Goal: Download file/media

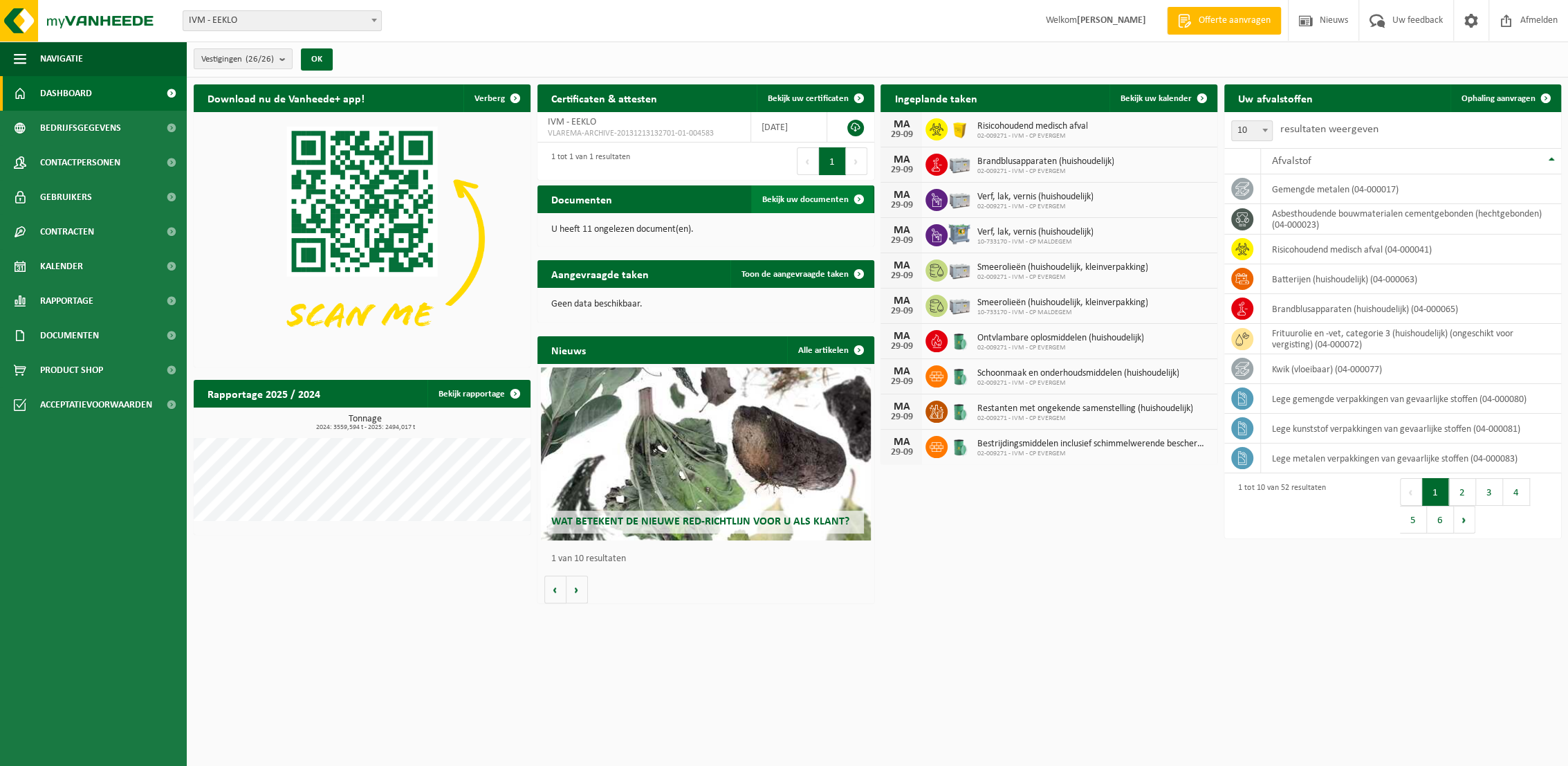
click at [789, 195] on span "Bekijk uw documenten" at bounding box center [805, 200] width 87 height 9
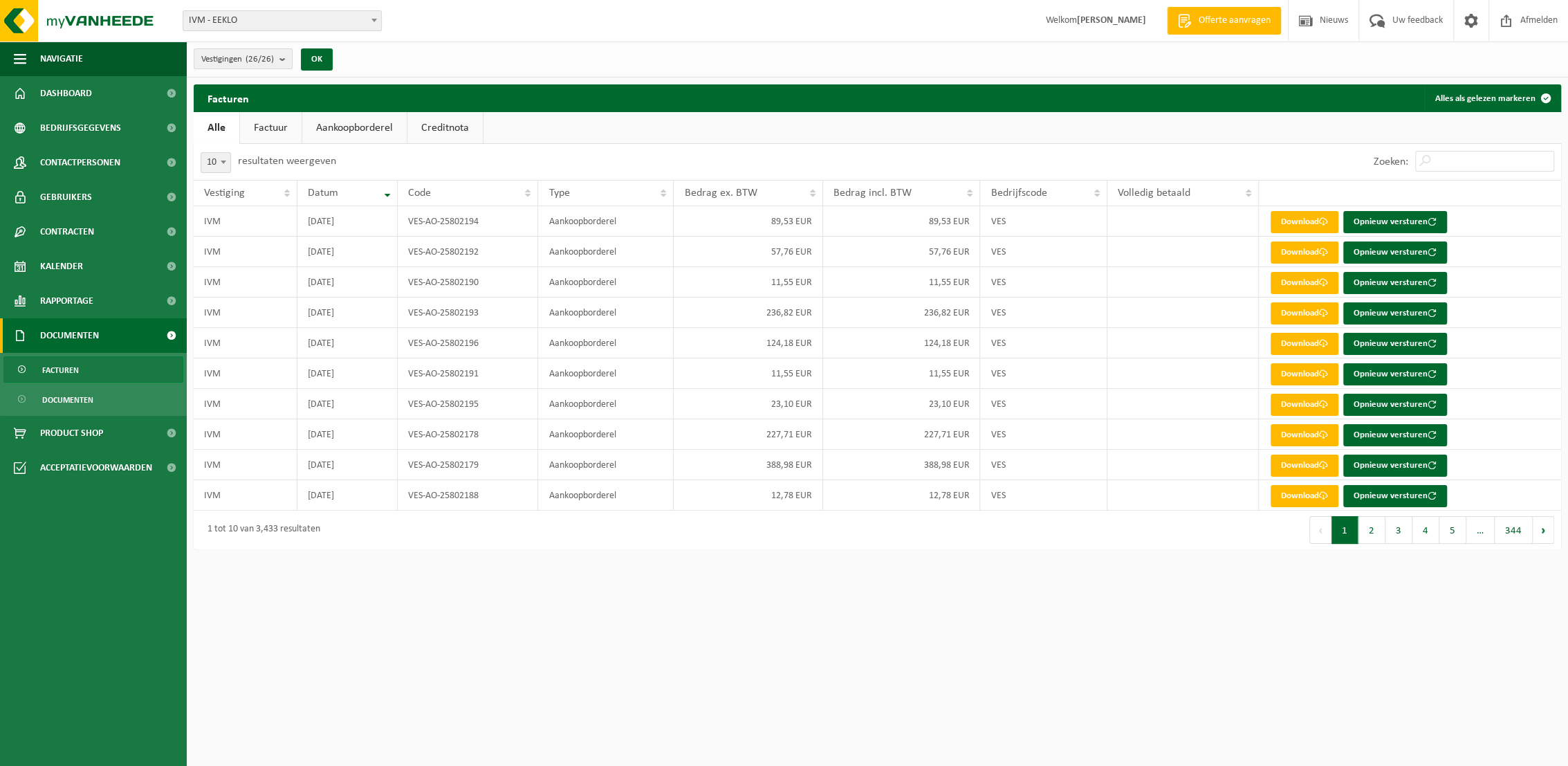
click at [277, 134] on link "Factuur" at bounding box center [270, 127] width 62 height 32
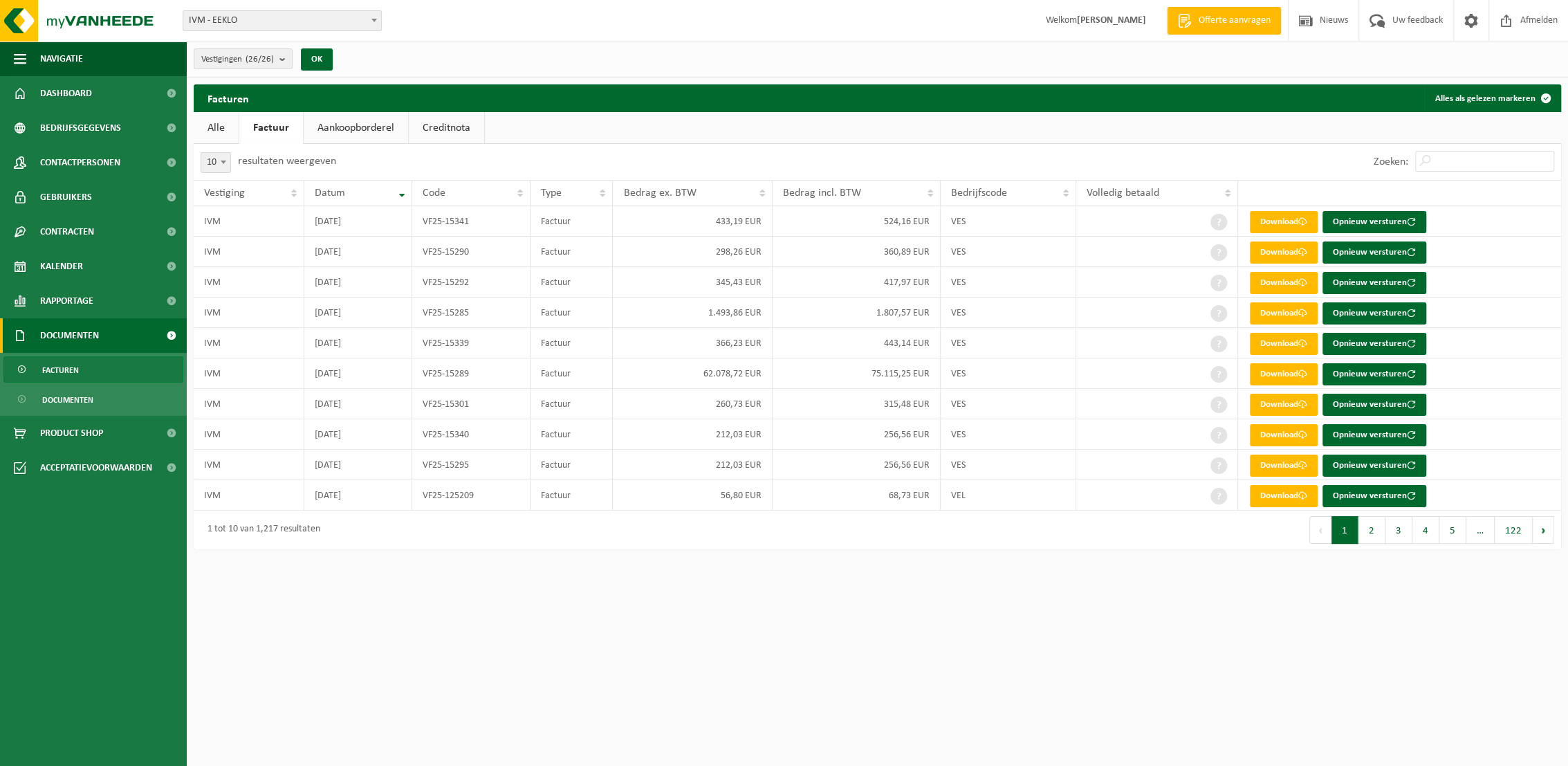
click at [368, 132] on link "Aankoopborderel" at bounding box center [356, 127] width 105 height 32
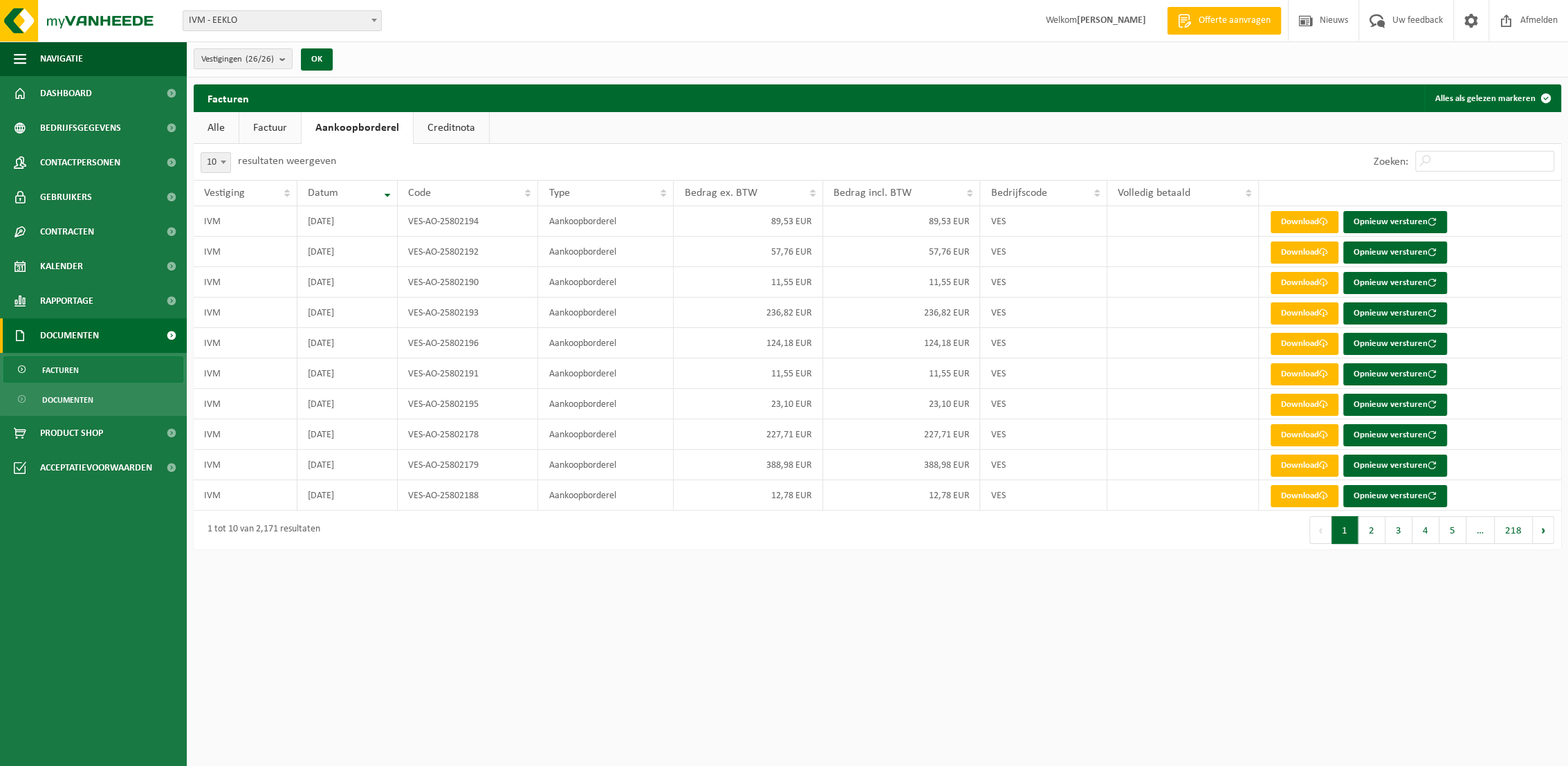
click at [446, 129] on link "Creditnota" at bounding box center [451, 127] width 75 height 32
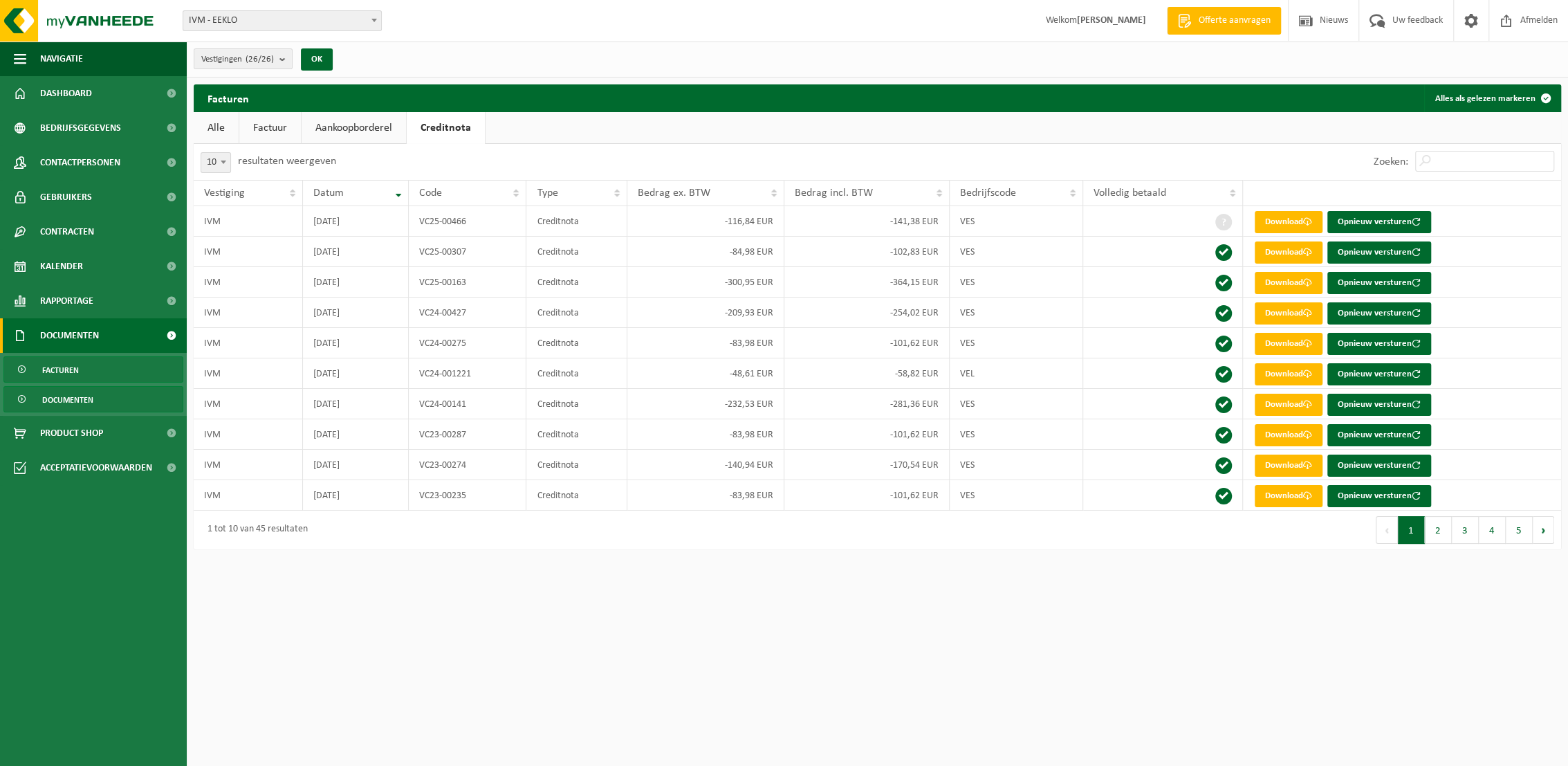
click at [67, 401] on span "Documenten" at bounding box center [67, 400] width 51 height 27
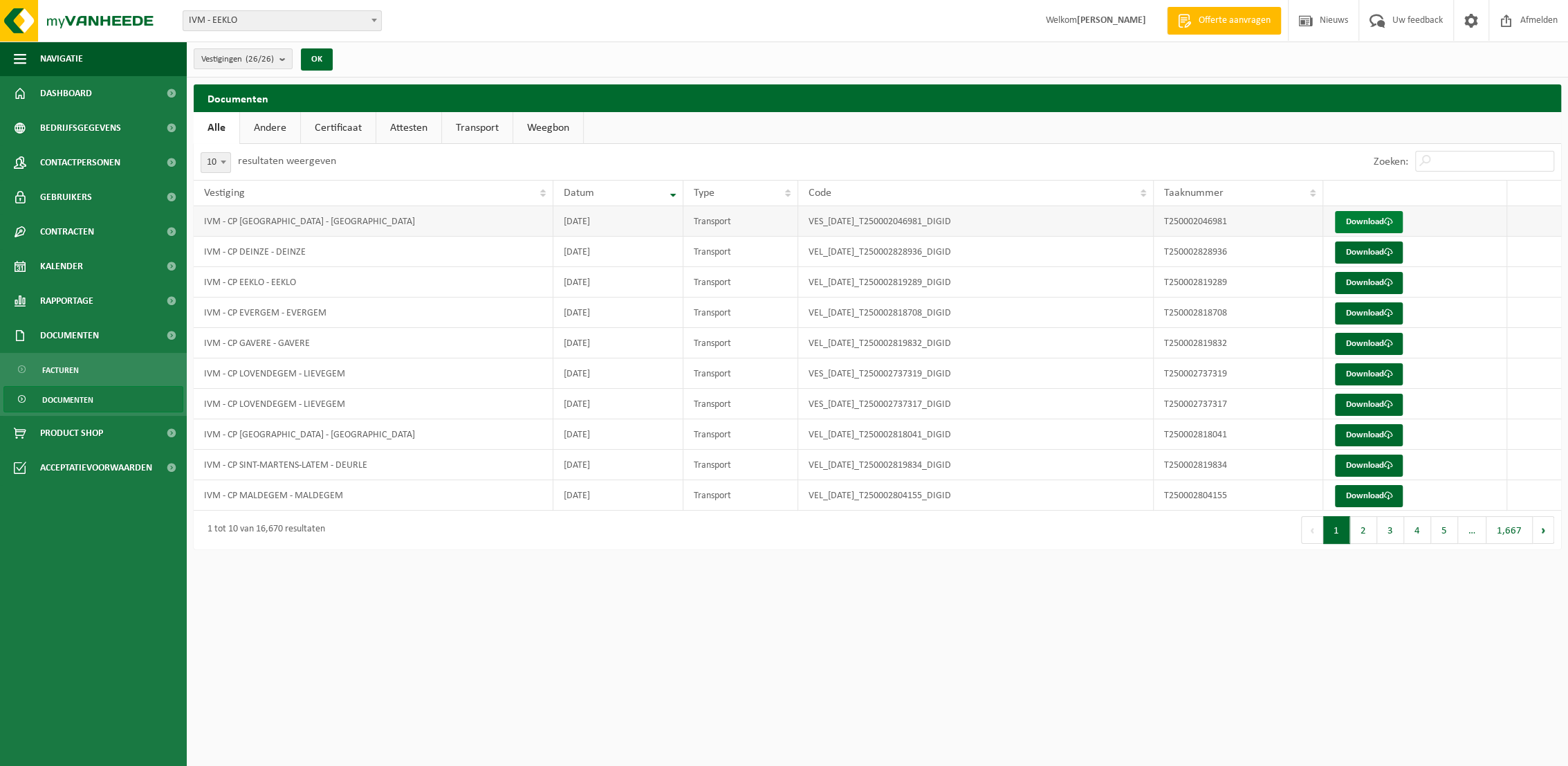
click at [1381, 223] on link "Download" at bounding box center [1369, 222] width 68 height 22
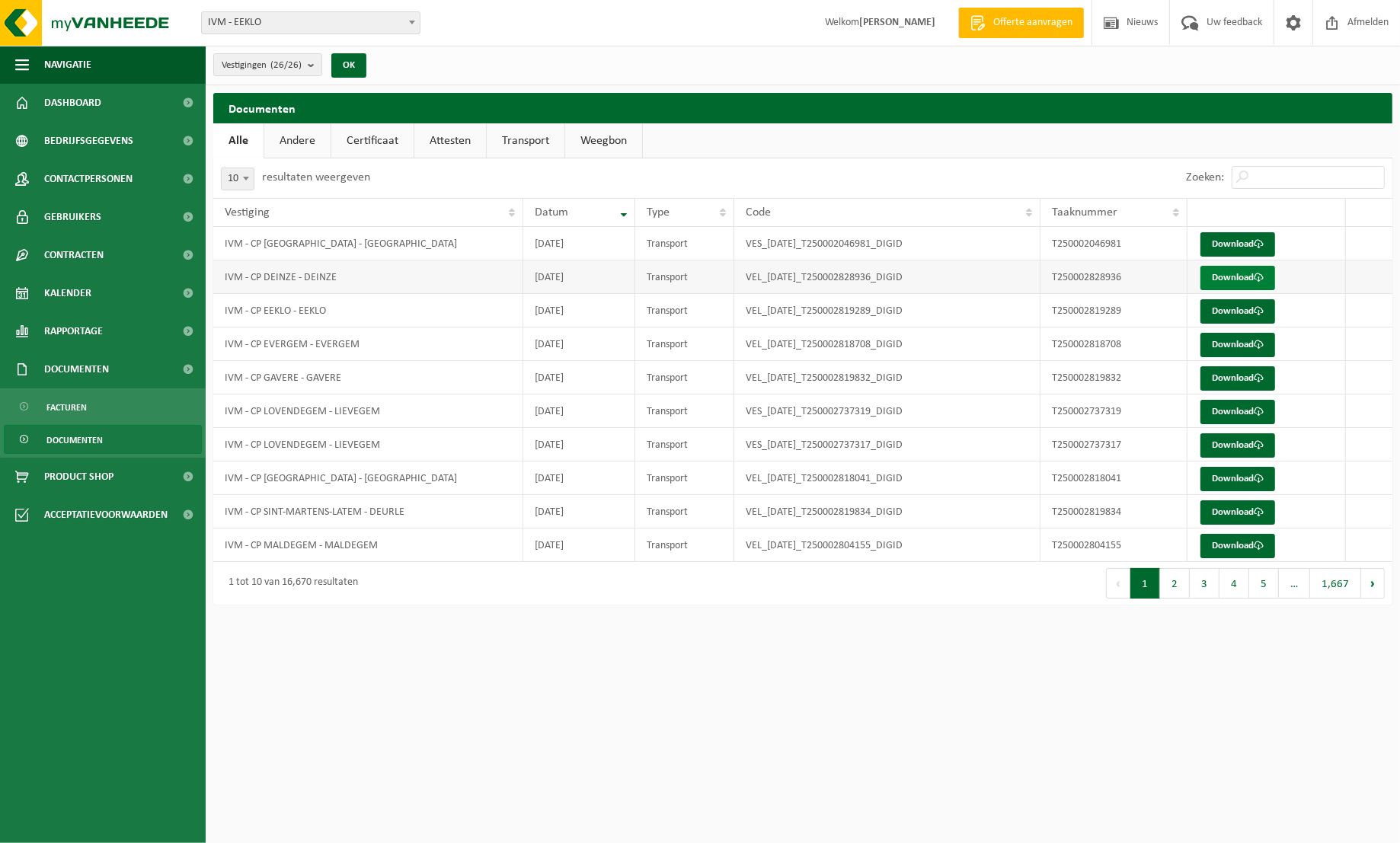
click at [1229, 281] on link "Download" at bounding box center [1237, 278] width 75 height 24
click at [1232, 307] on link "Download" at bounding box center [1237, 311] width 75 height 24
click at [1226, 346] on link "Download" at bounding box center [1237, 345] width 75 height 24
click at [1232, 383] on link "Download" at bounding box center [1237, 378] width 75 height 24
click at [1241, 411] on link "Download" at bounding box center [1237, 412] width 75 height 24
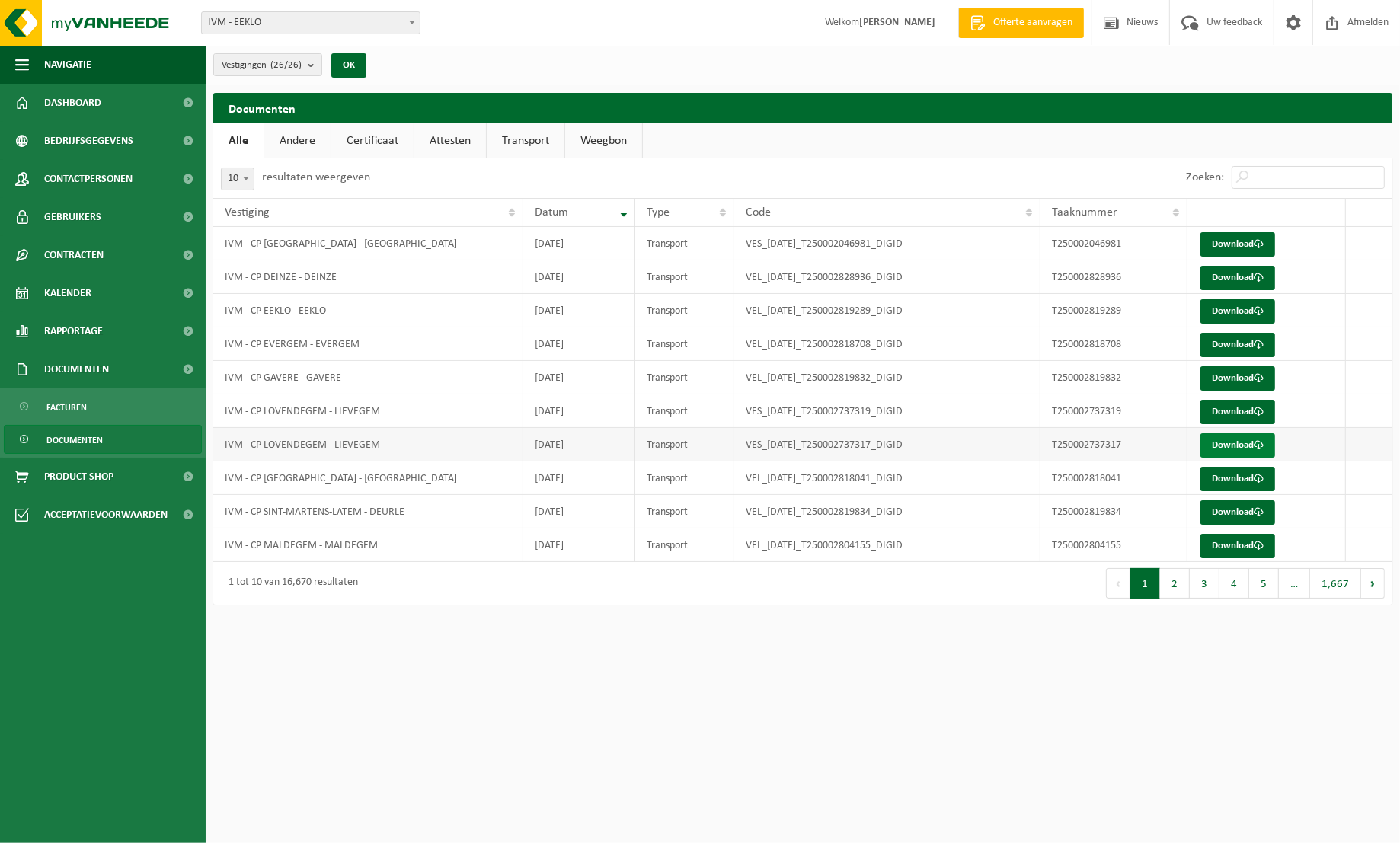
click at [1240, 444] on link "Download" at bounding box center [1237, 446] width 75 height 24
click at [1239, 475] on link "Download" at bounding box center [1237, 478] width 75 height 24
click at [1247, 509] on link "Download" at bounding box center [1237, 512] width 75 height 24
click at [1247, 545] on link "Download" at bounding box center [1237, 545] width 75 height 24
click at [1178, 581] on button "2" at bounding box center [1175, 582] width 30 height 30
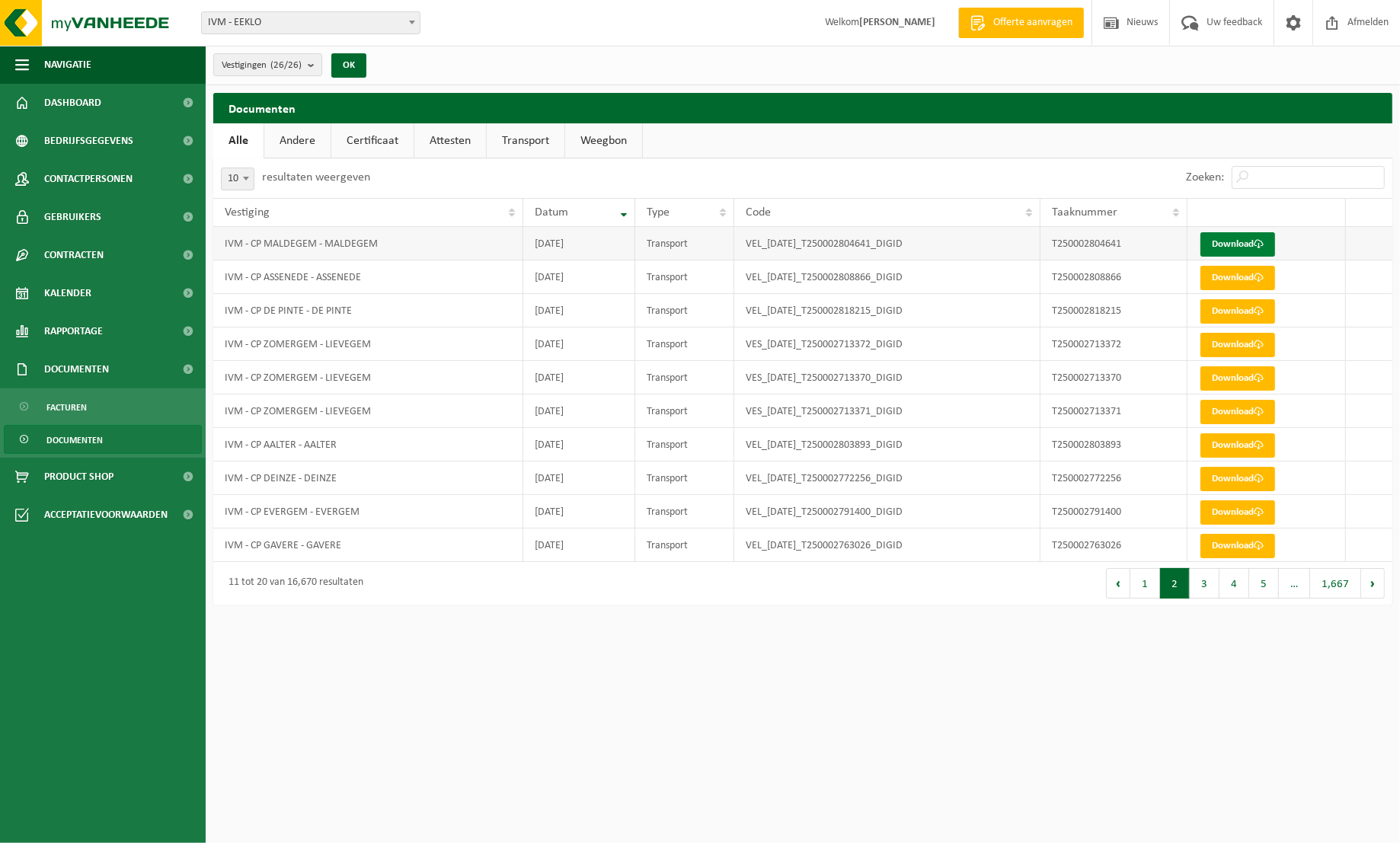
click at [1234, 240] on link "Download" at bounding box center [1237, 244] width 75 height 24
click at [87, 101] on span "Dashboard" at bounding box center [72, 102] width 57 height 38
